Goal: Transaction & Acquisition: Download file/media

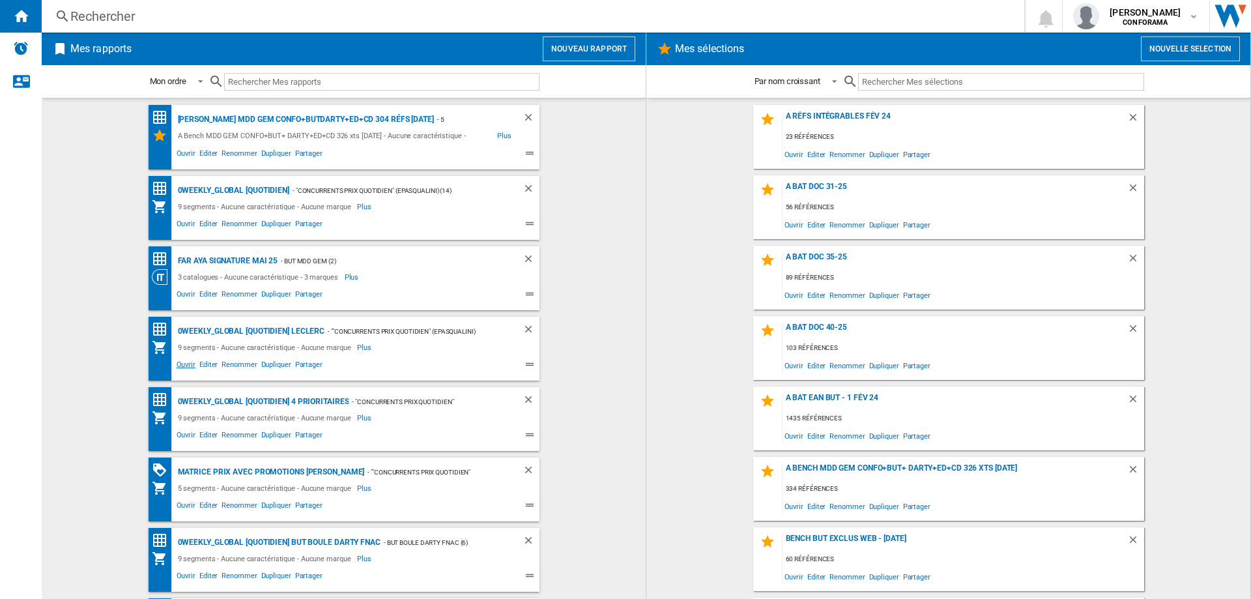
click at [180, 366] on span "Ouvrir" at bounding box center [186, 366] width 23 height 16
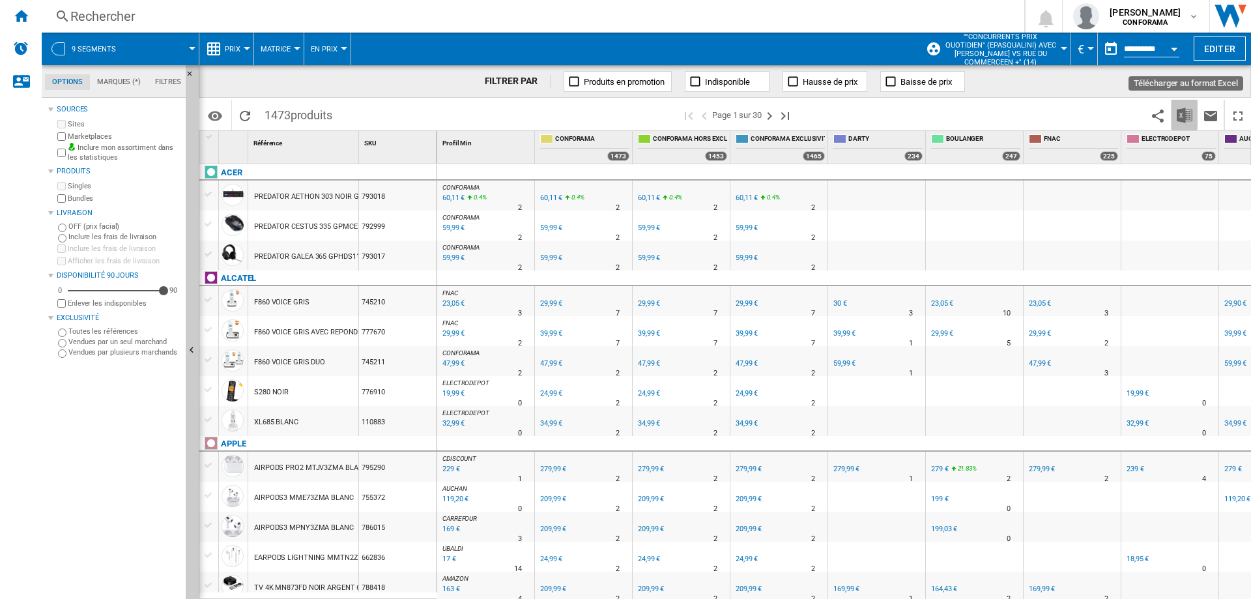
click at [1182, 116] on img "Télécharger au format Excel" at bounding box center [1184, 115] width 16 height 16
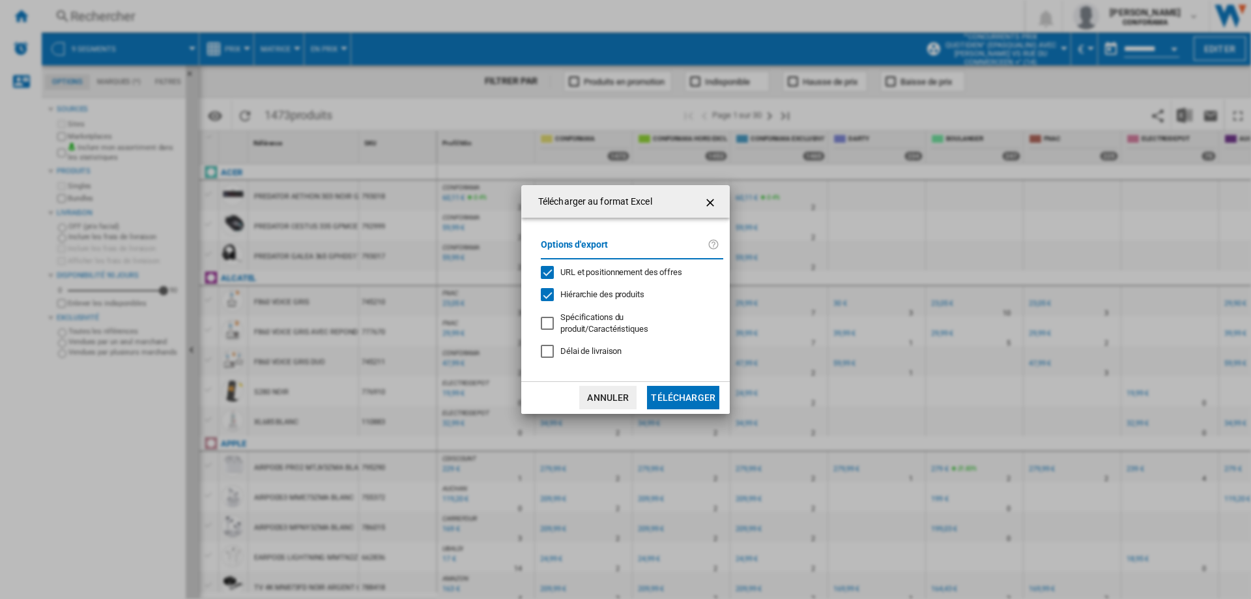
click at [691, 394] on button "Télécharger" at bounding box center [683, 397] width 72 height 23
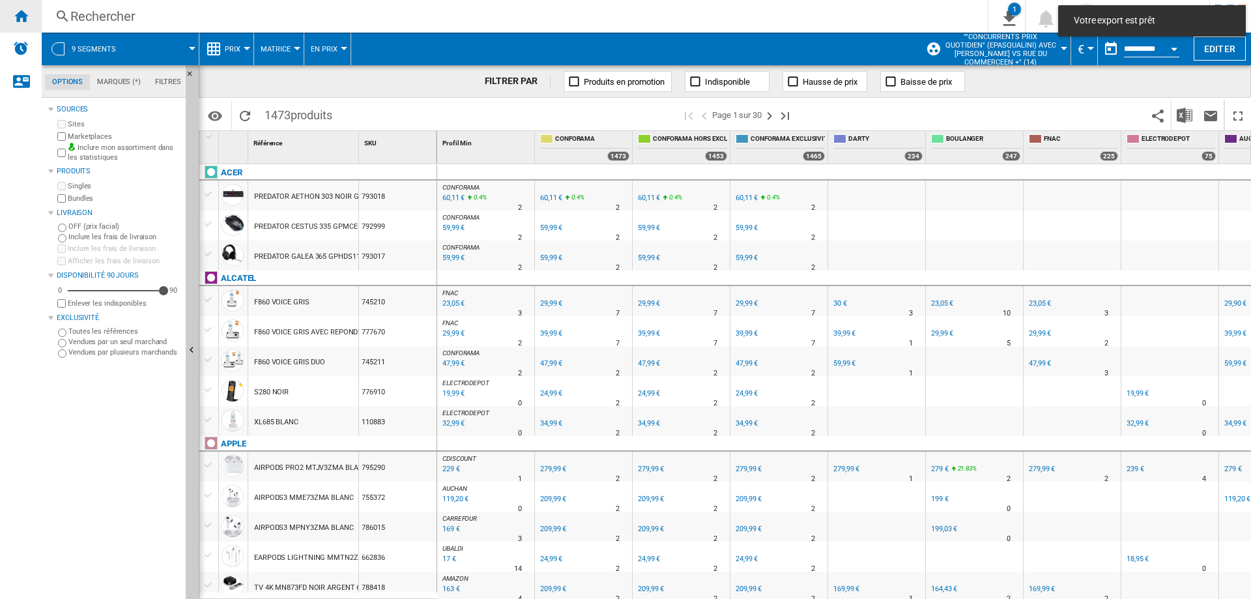
click at [24, 21] on ng-md-icon "Accueil" at bounding box center [21, 16] width 16 height 16
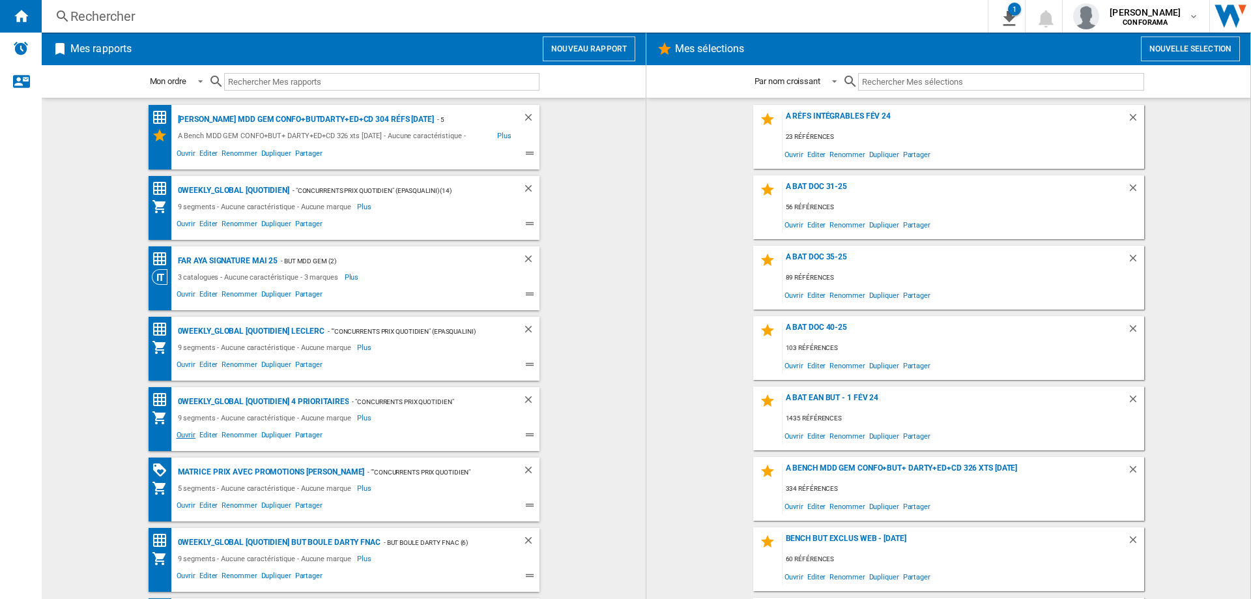
click at [176, 432] on span "Ouvrir" at bounding box center [186, 437] width 23 height 16
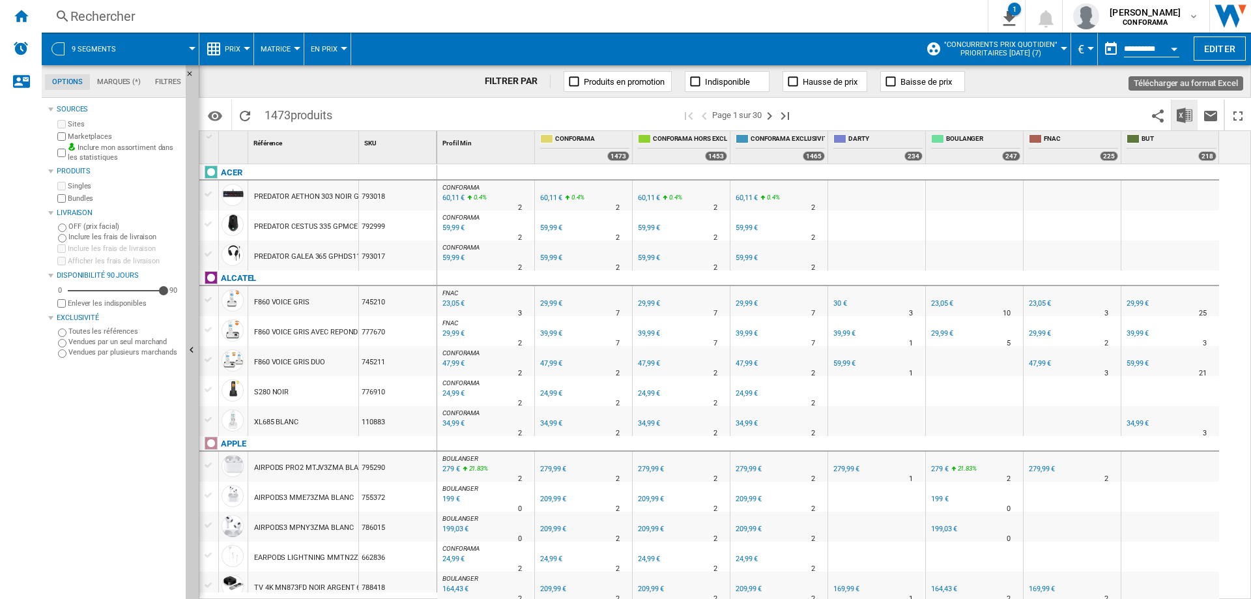
click at [1186, 114] on img "Télécharger au format Excel" at bounding box center [1184, 115] width 16 height 16
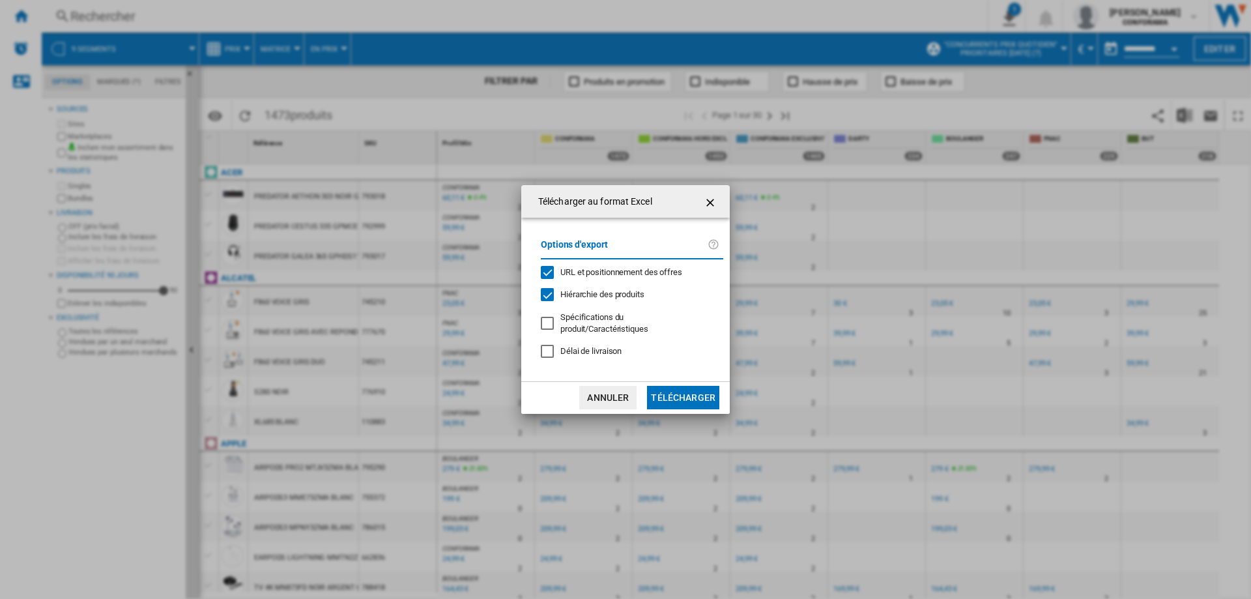
click at [699, 396] on button "Télécharger" at bounding box center [683, 397] width 72 height 23
